Goal: Navigation & Orientation: Find specific page/section

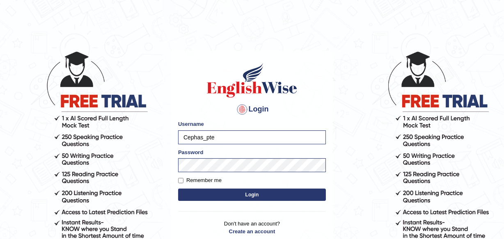
type input "karanvir_parramatta"
click at [227, 194] on button "Login" at bounding box center [252, 195] width 148 height 12
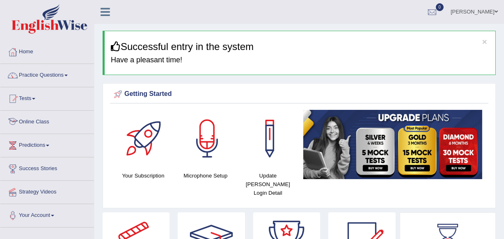
click at [46, 125] on link "Online Class" at bounding box center [47, 121] width 94 height 21
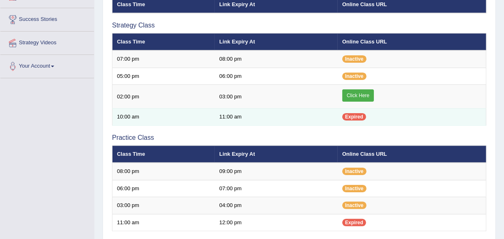
scroll to position [149, 0]
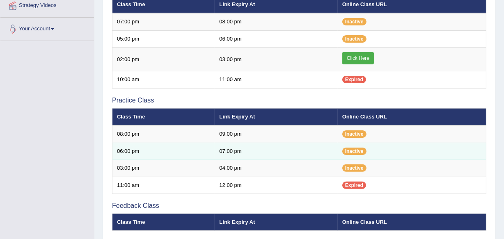
scroll to position [186, 0]
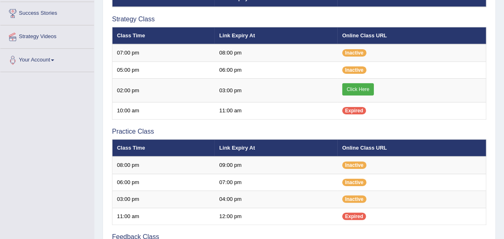
scroll to position [217, 0]
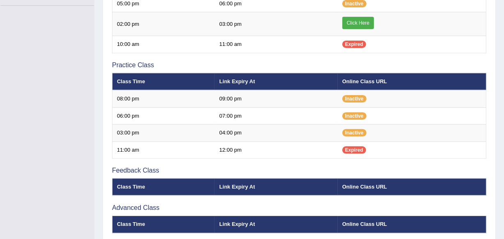
scroll to position [217, 0]
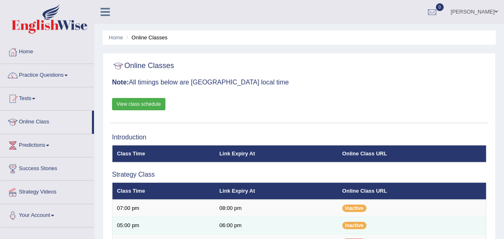
scroll to position [217, 0]
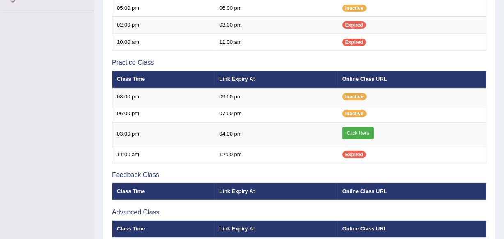
scroll to position [217, 0]
